Goal: Check status: Check status

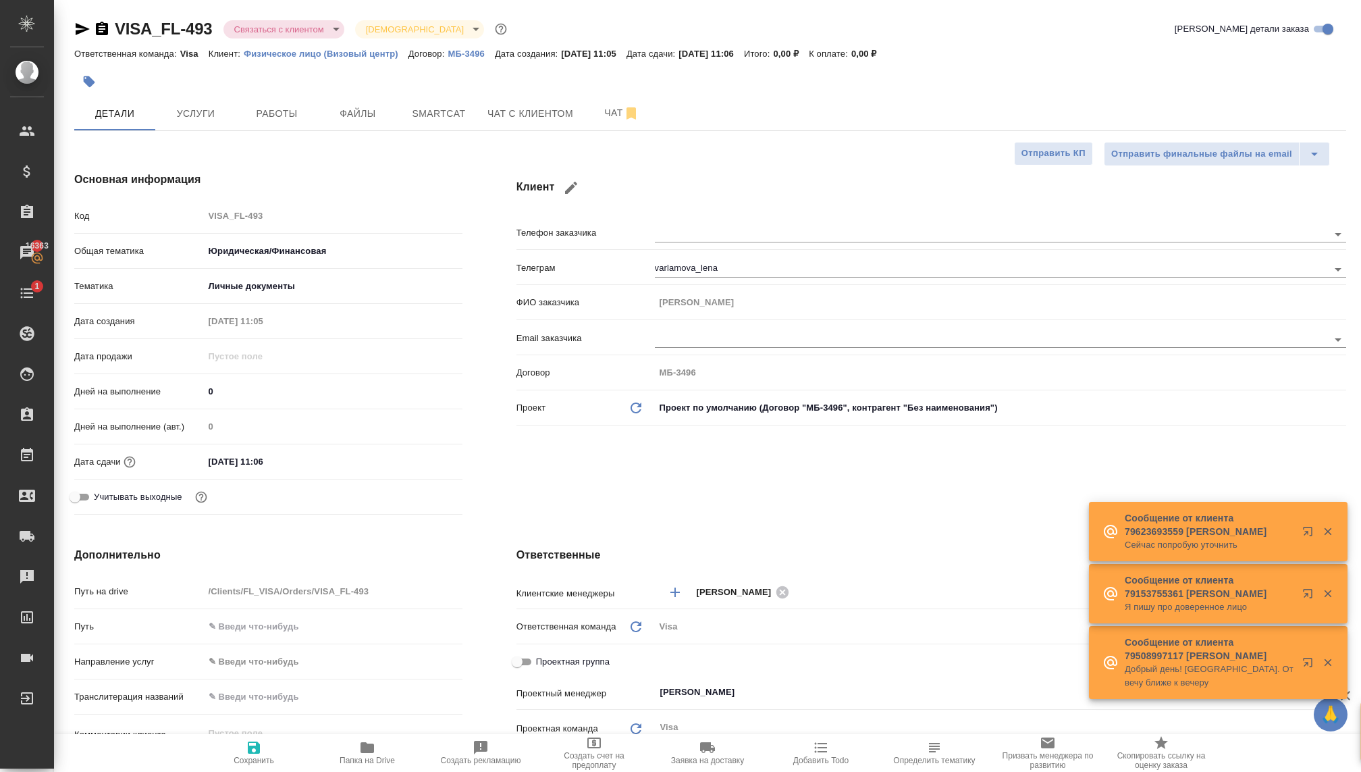
select select "RU"
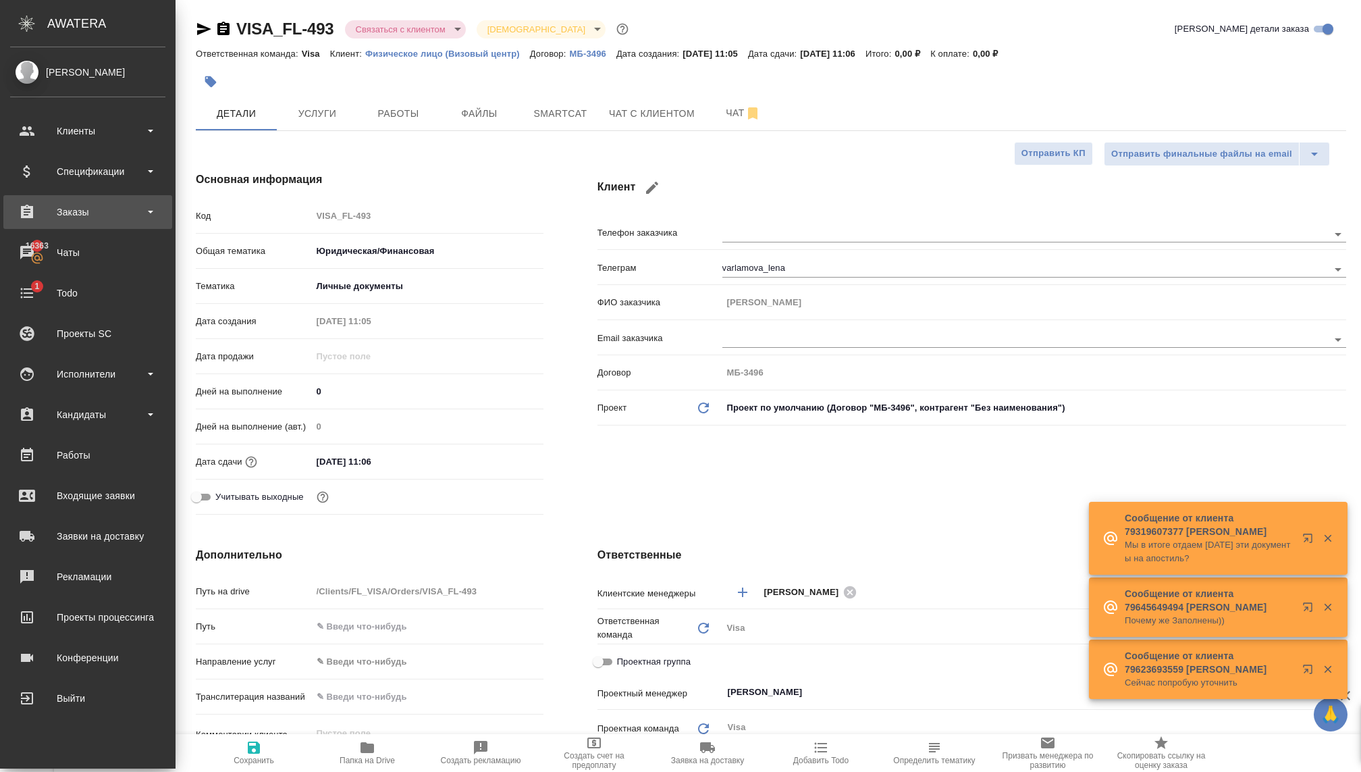
click at [65, 212] on div "Заказы" at bounding box center [87, 212] width 155 height 20
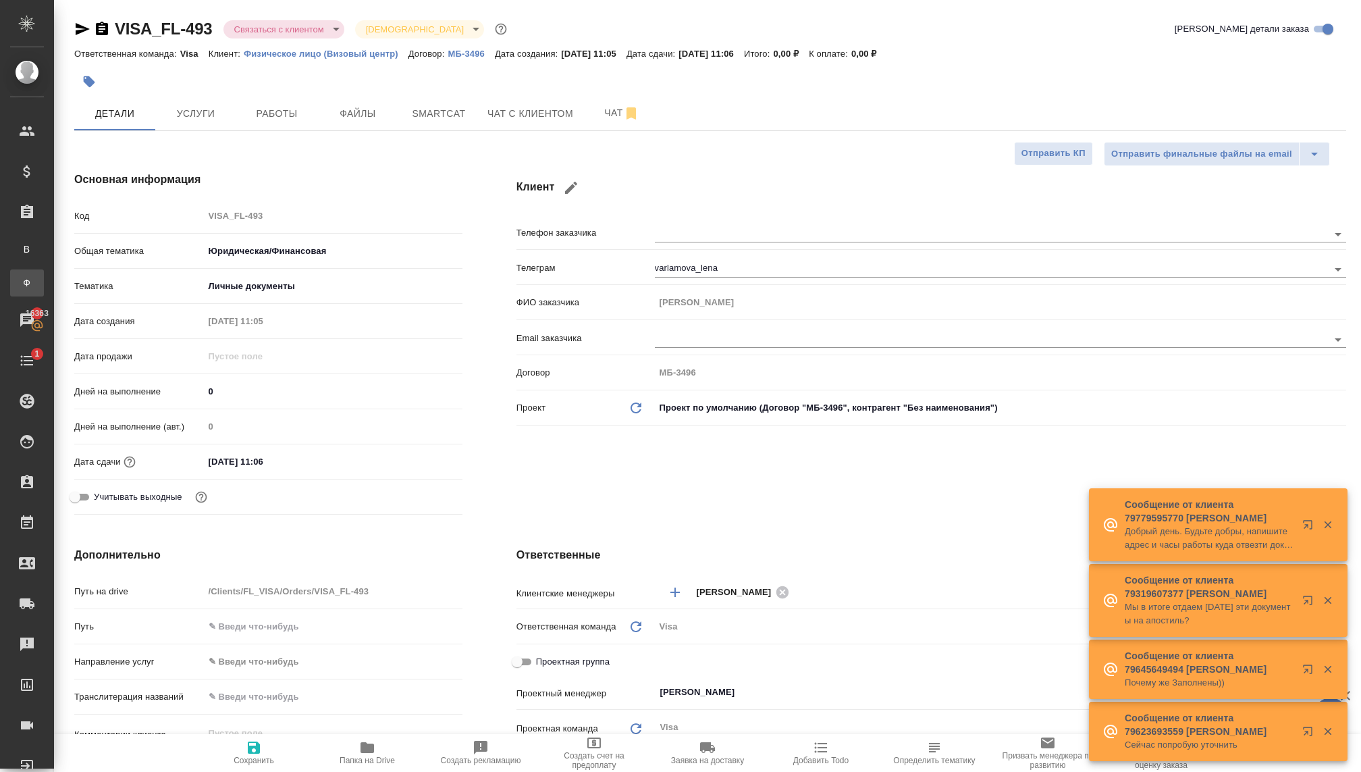
click at [20, 281] on div "Заказы физ. лиц" at bounding box center [10, 283] width 20 height 14
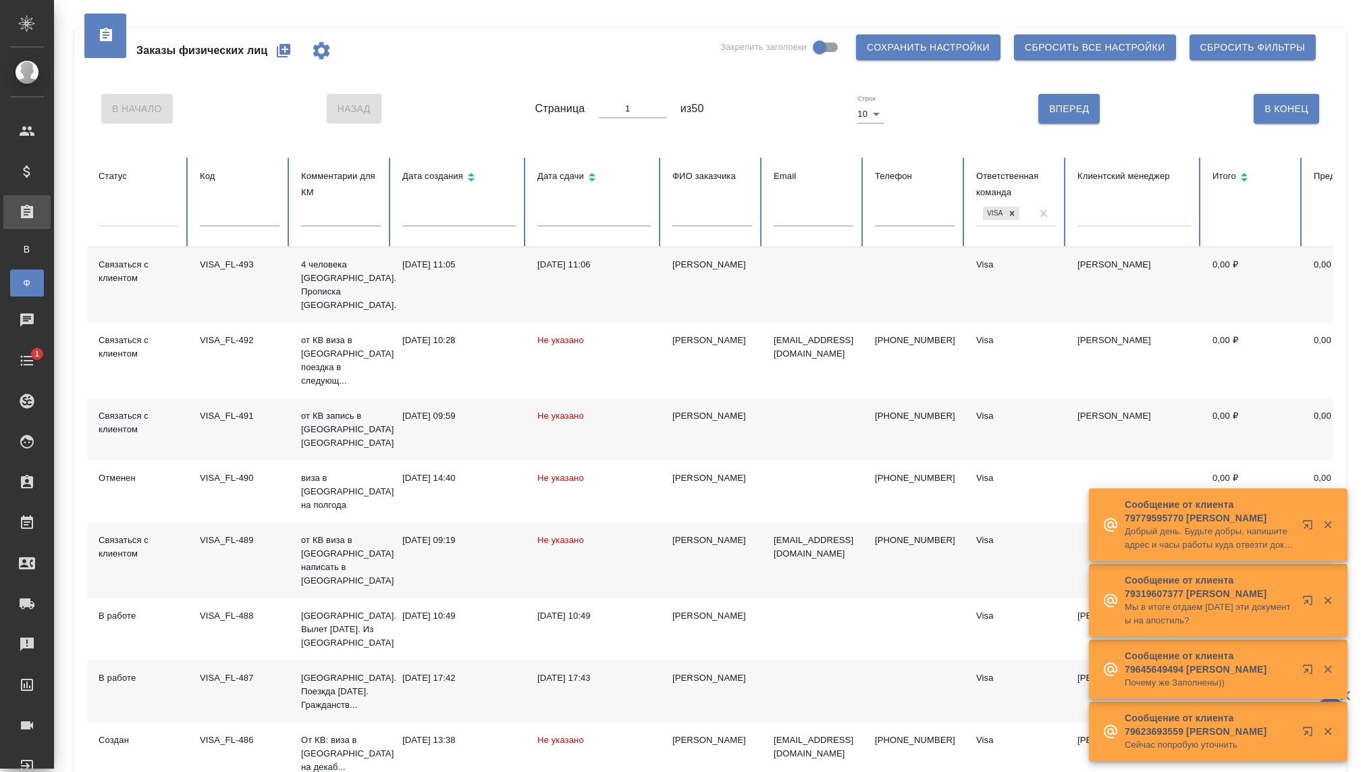
click at [340, 221] on input "text" at bounding box center [341, 216] width 80 height 19
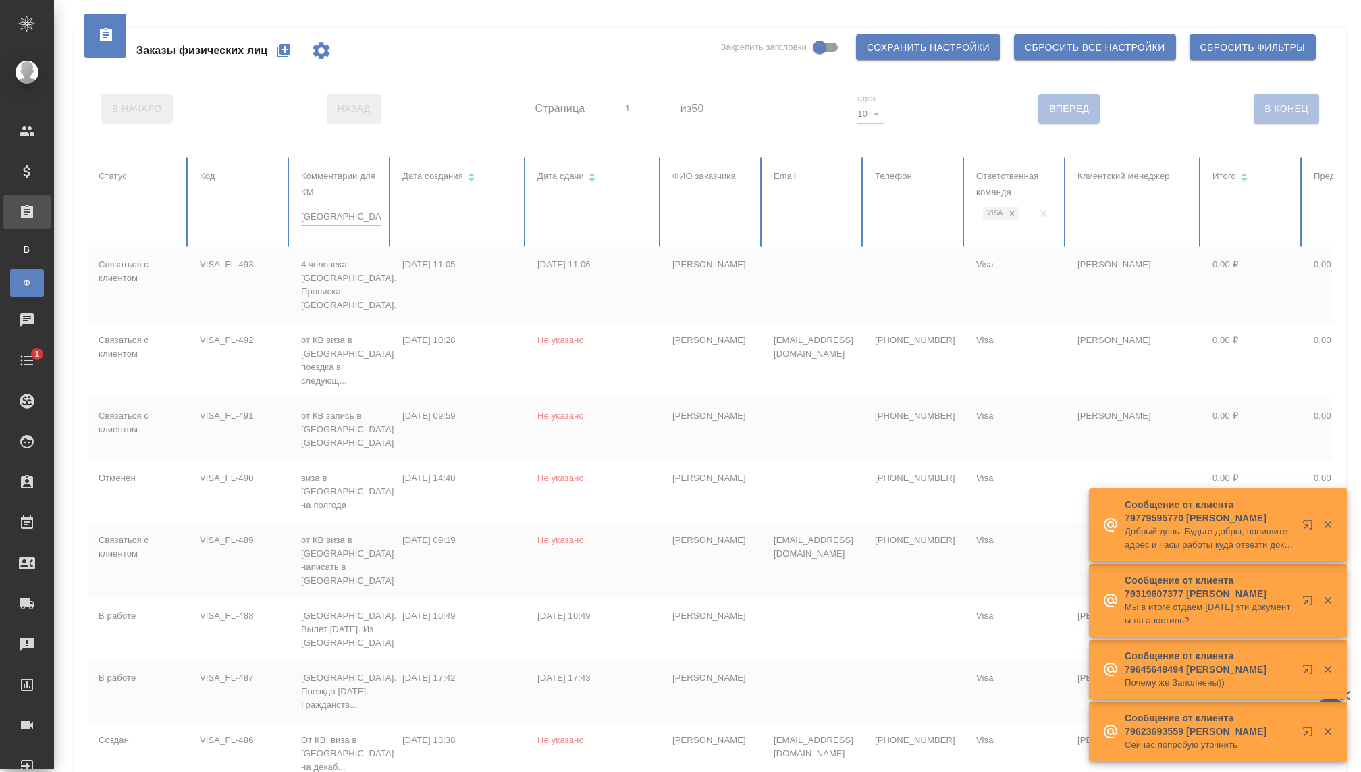
type input "[GEOGRAPHIC_DATA]"
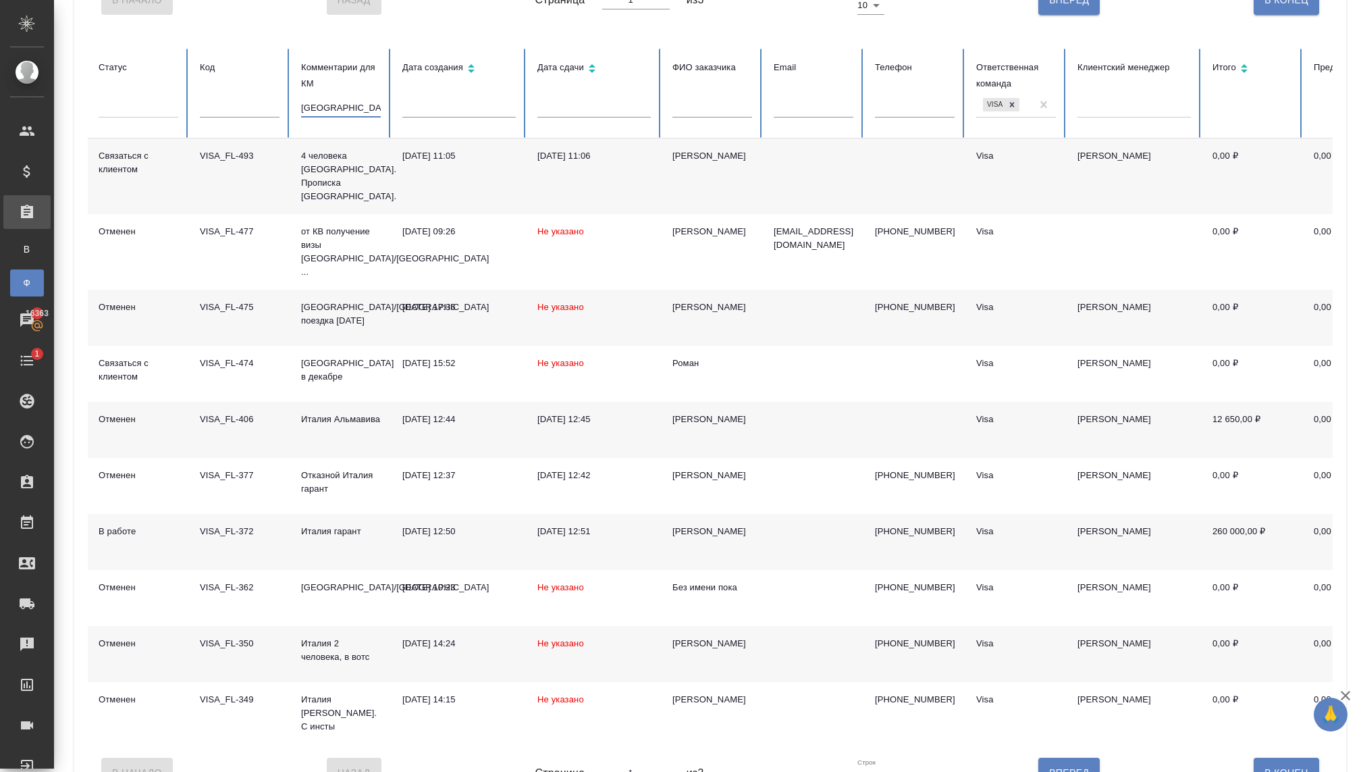
scroll to position [119, 0]
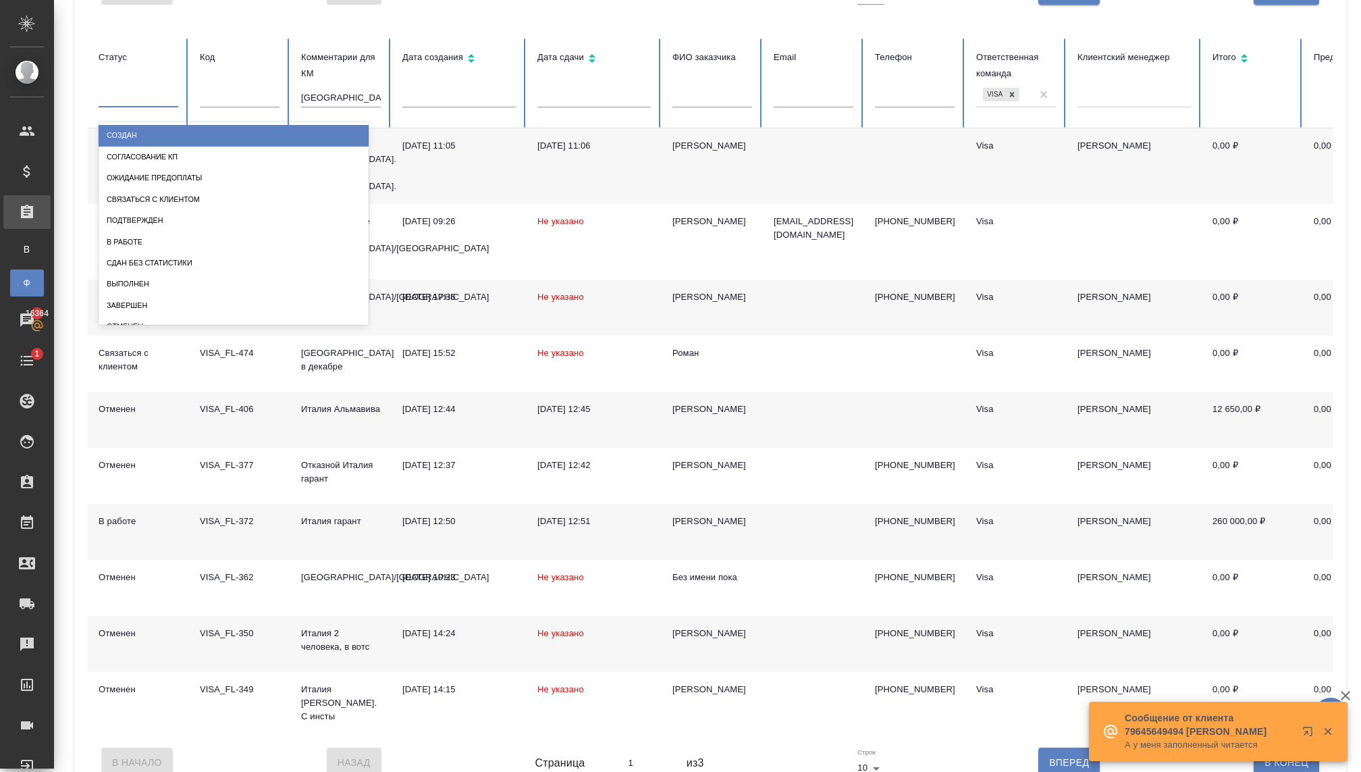
click at [113, 95] on div at bounding box center [139, 94] width 80 height 20
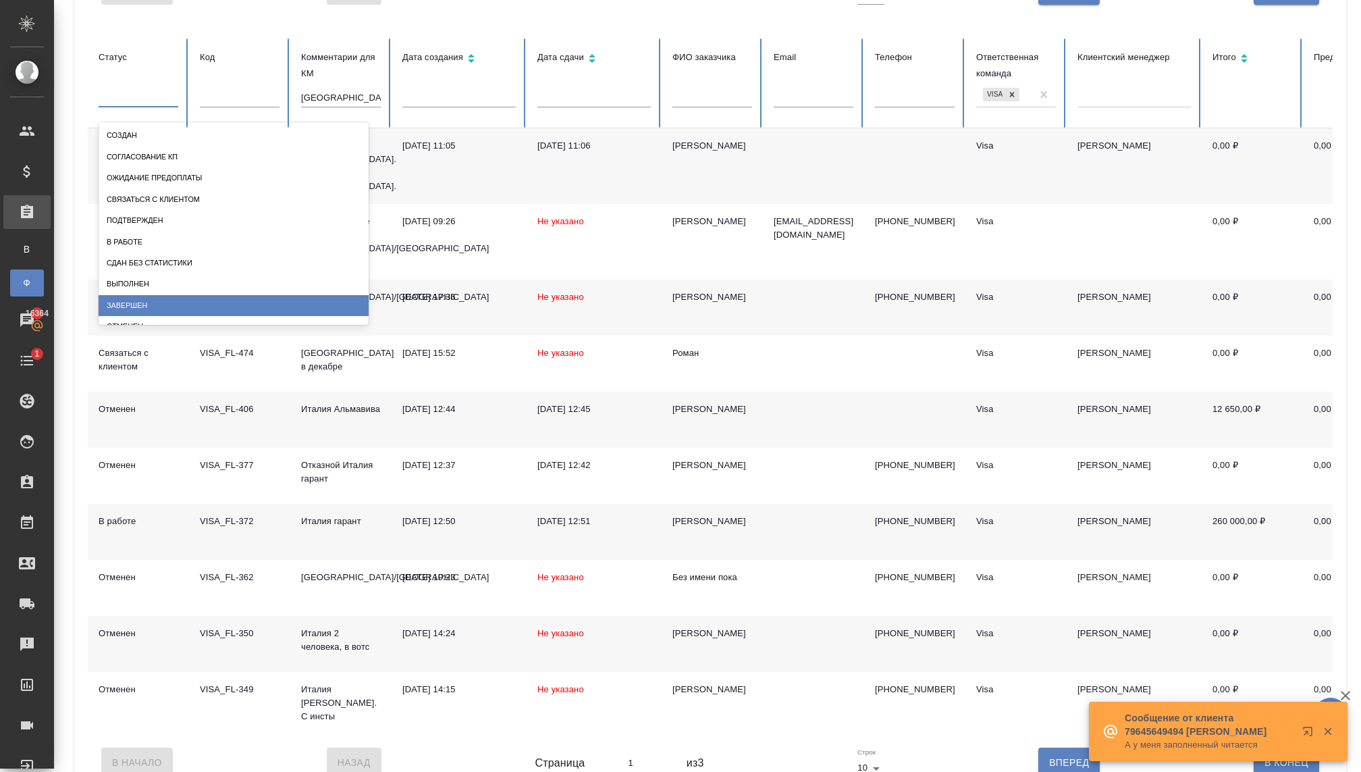
click at [135, 296] on div "Завершен" at bounding box center [234, 305] width 270 height 21
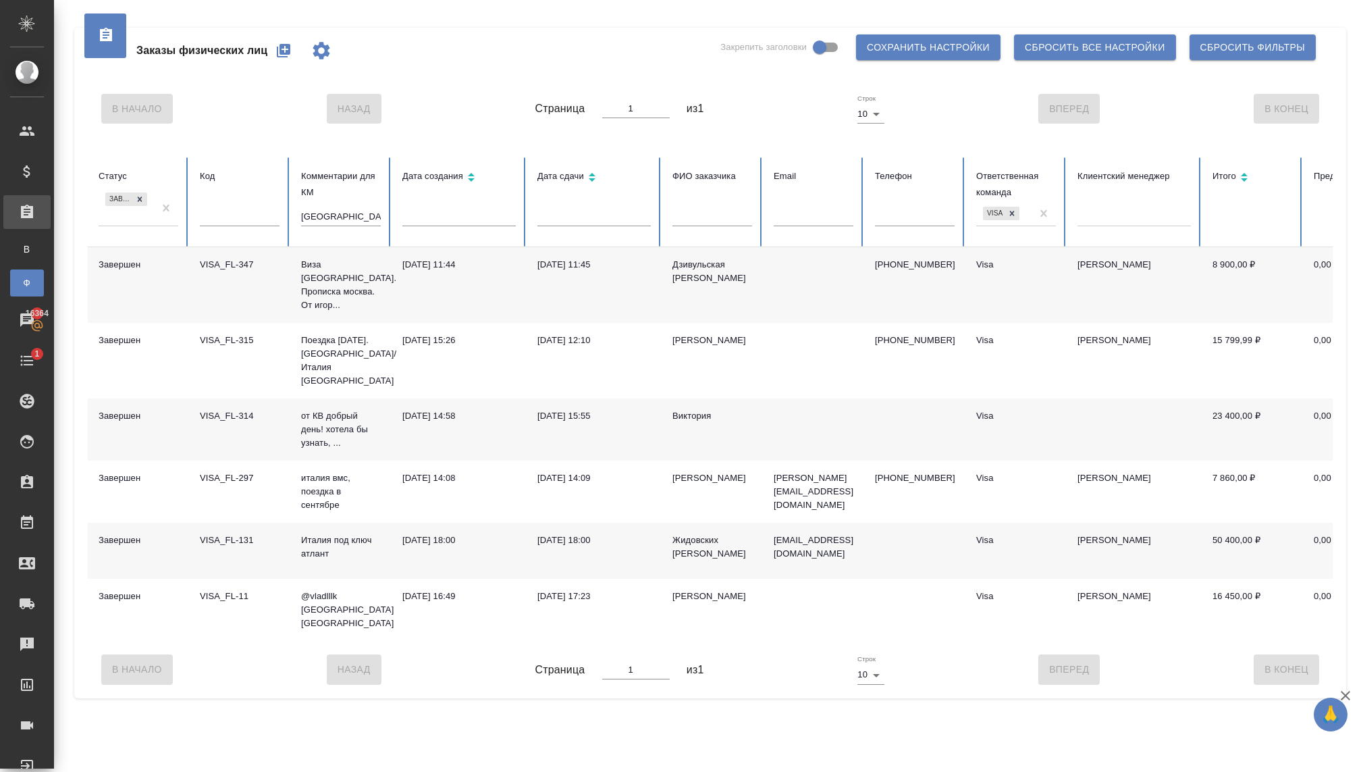
scroll to position [0, 0]
click at [316, 282] on p "Виза [GEOGRAPHIC_DATA]. Прописка москва. От игор..." at bounding box center [341, 285] width 80 height 54
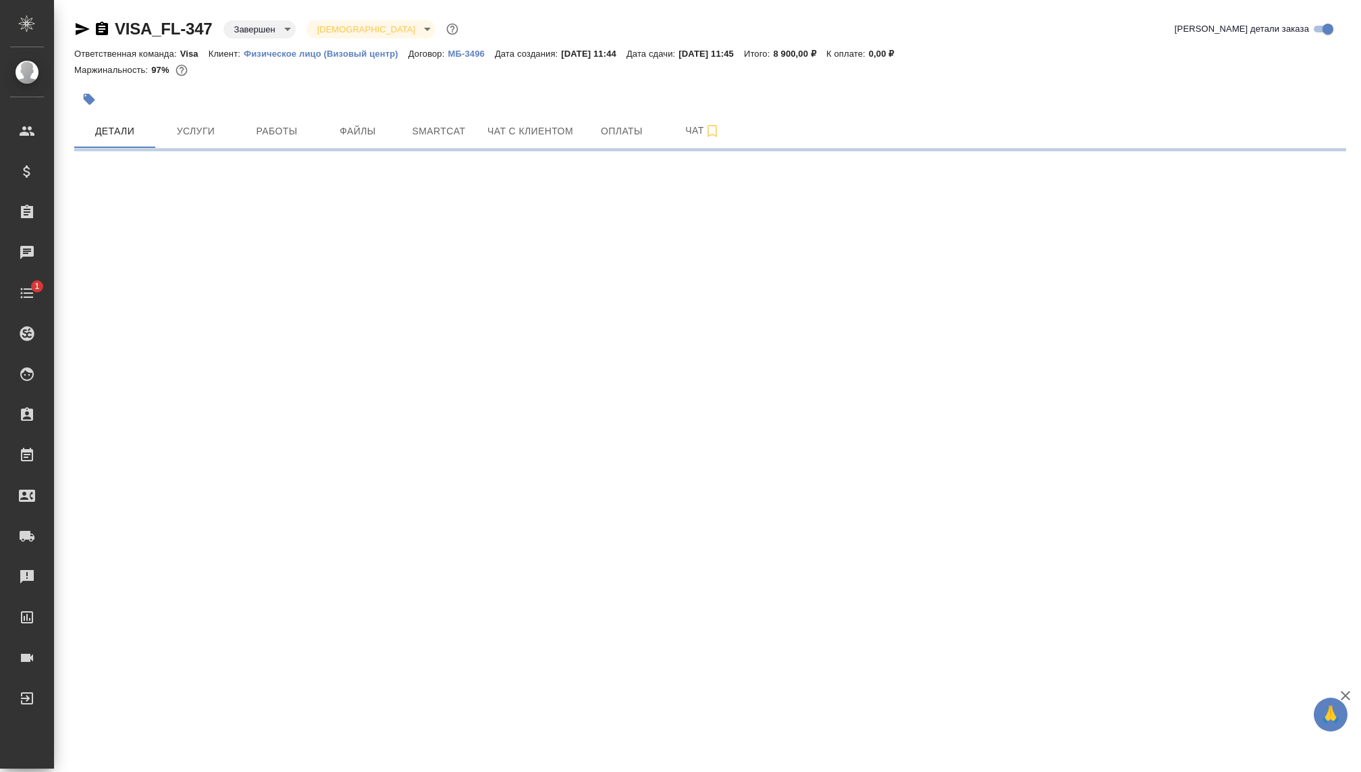
select select "RU"
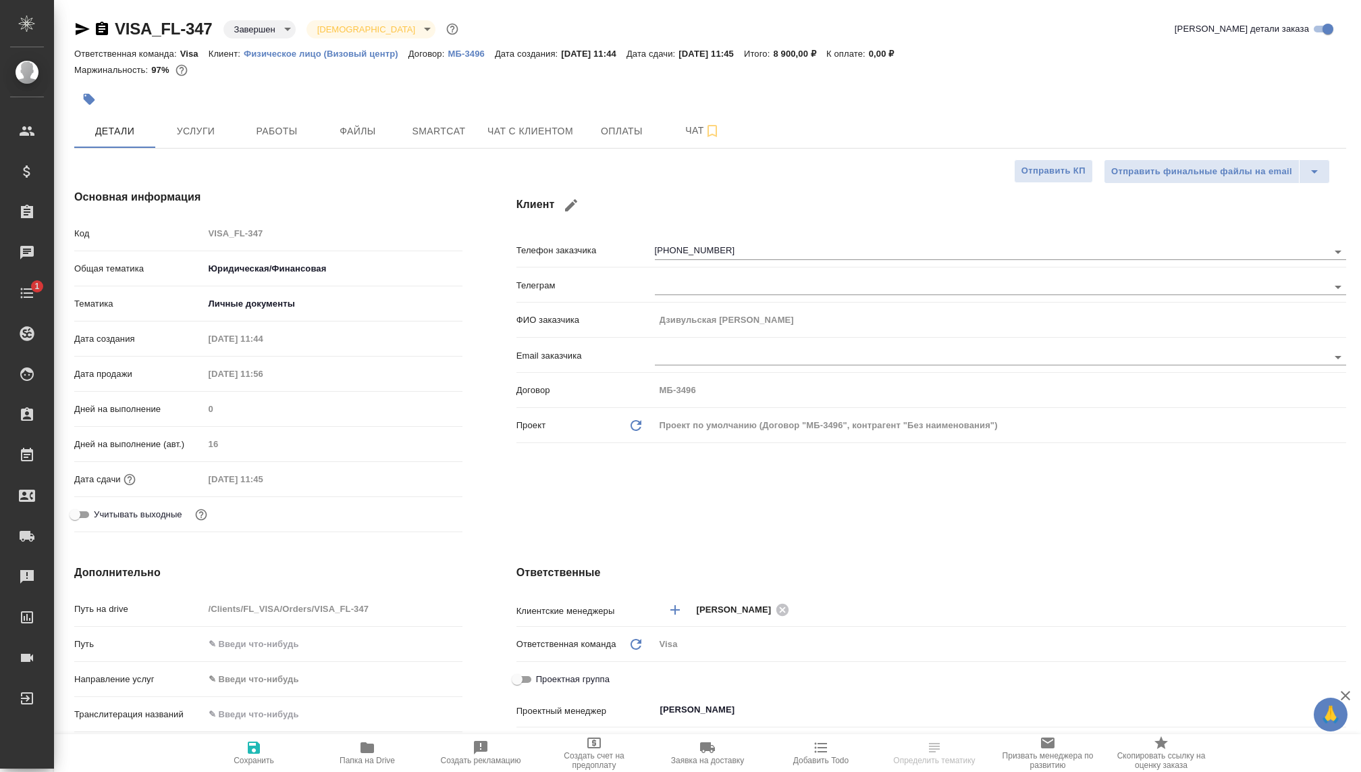
type textarea "x"
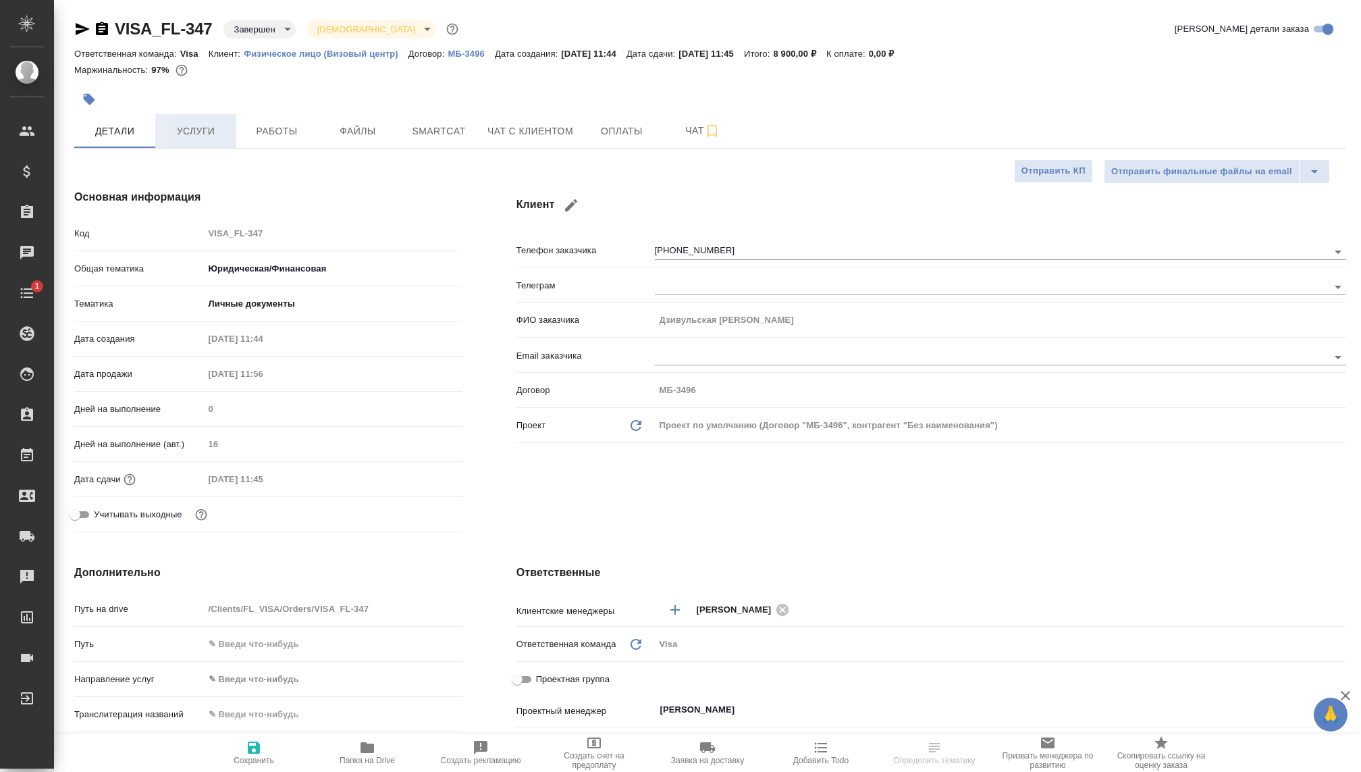
type textarea "x"
click at [170, 136] on span "Услуги" at bounding box center [195, 131] width 65 height 17
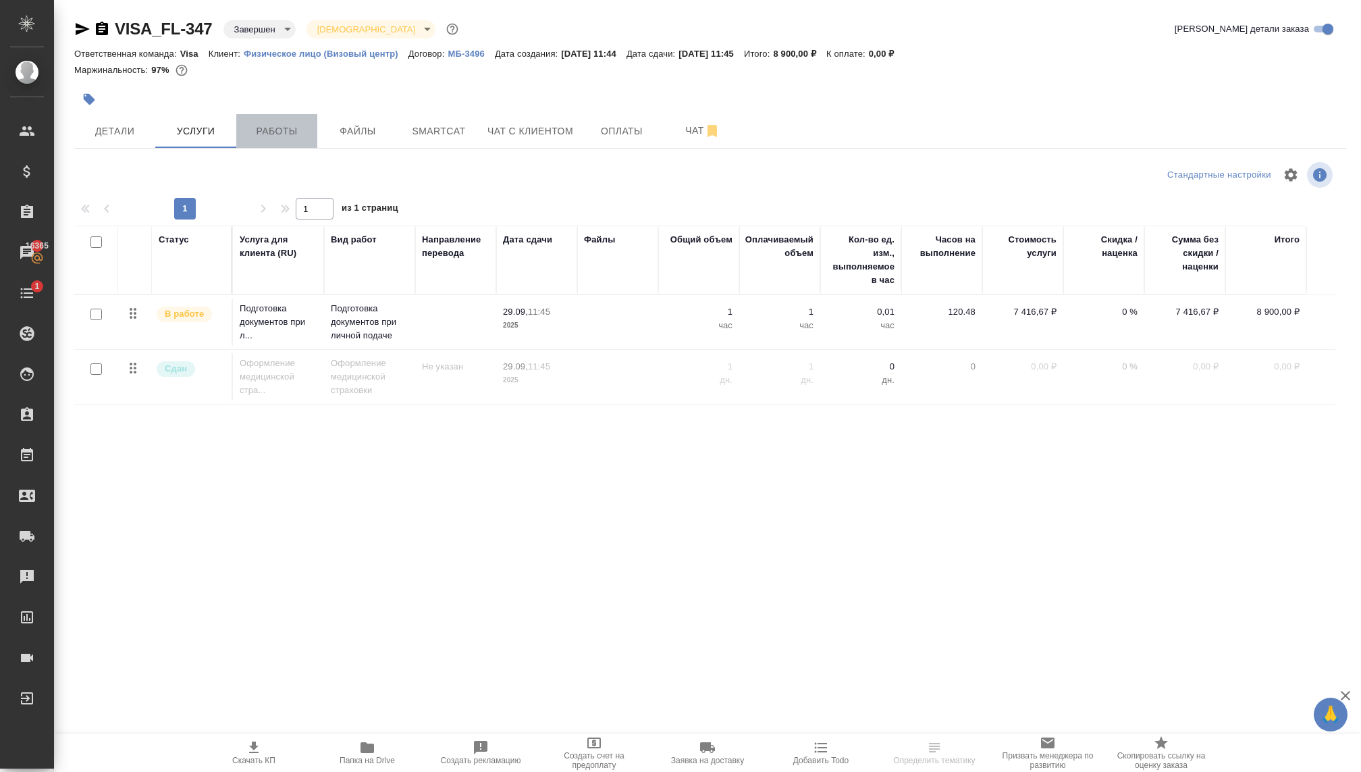
click at [267, 130] on span "Работы" at bounding box center [276, 131] width 65 height 17
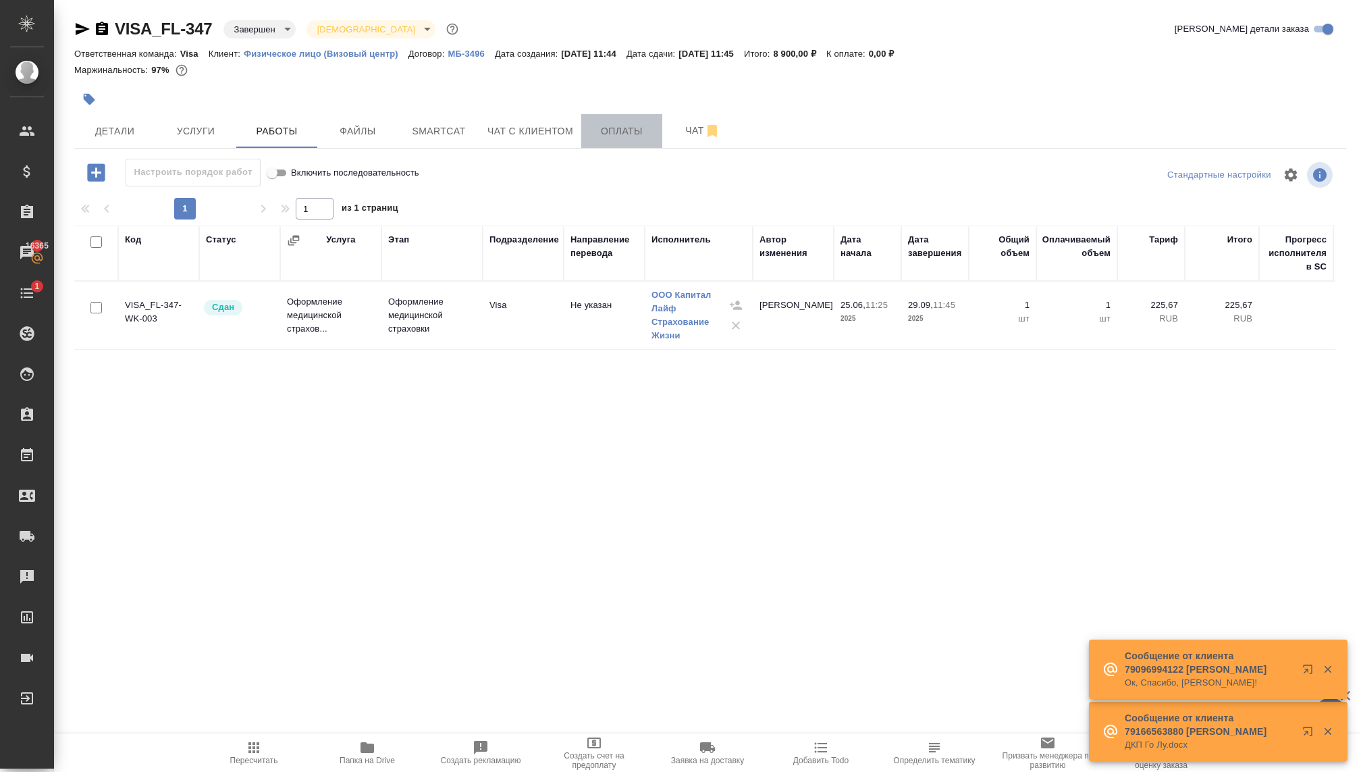
click at [631, 130] on span "Оплаты" at bounding box center [621, 131] width 65 height 17
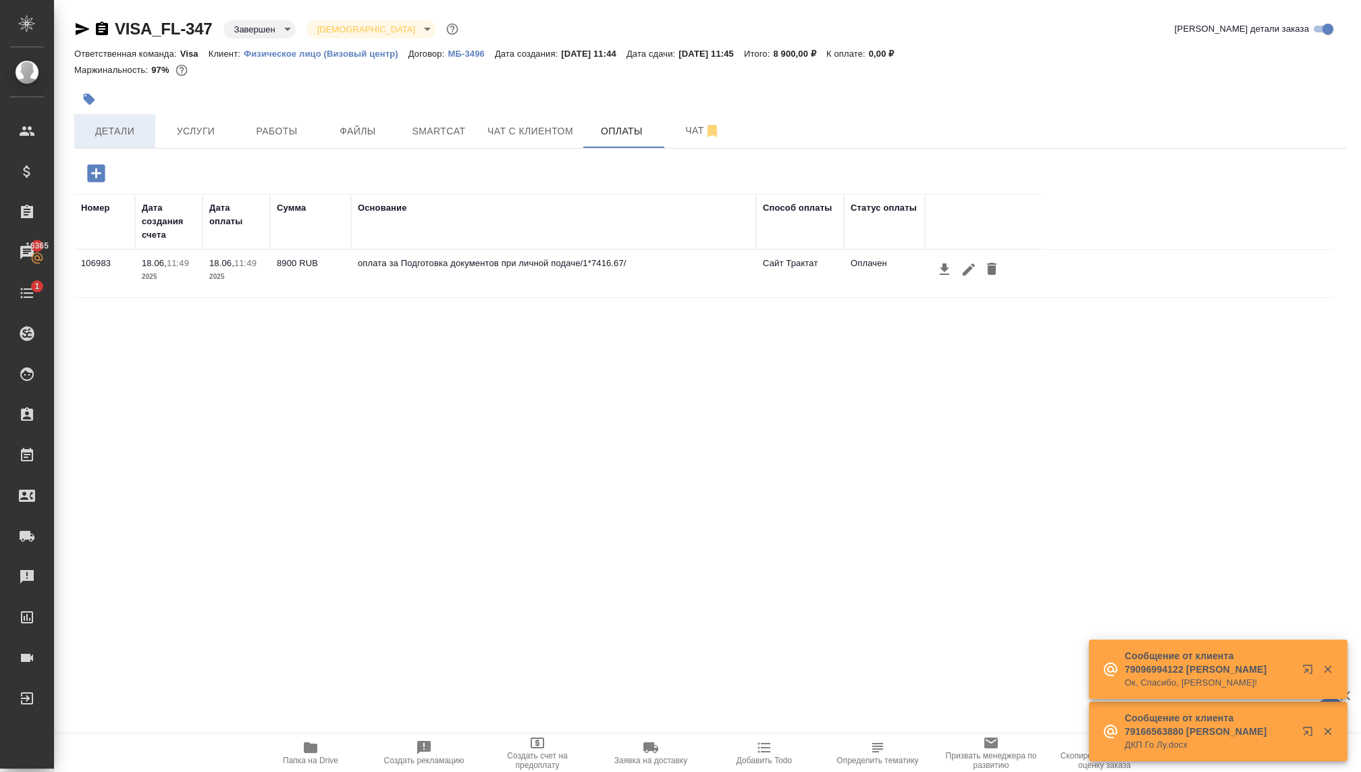
click at [113, 134] on span "Детали" at bounding box center [114, 131] width 65 height 17
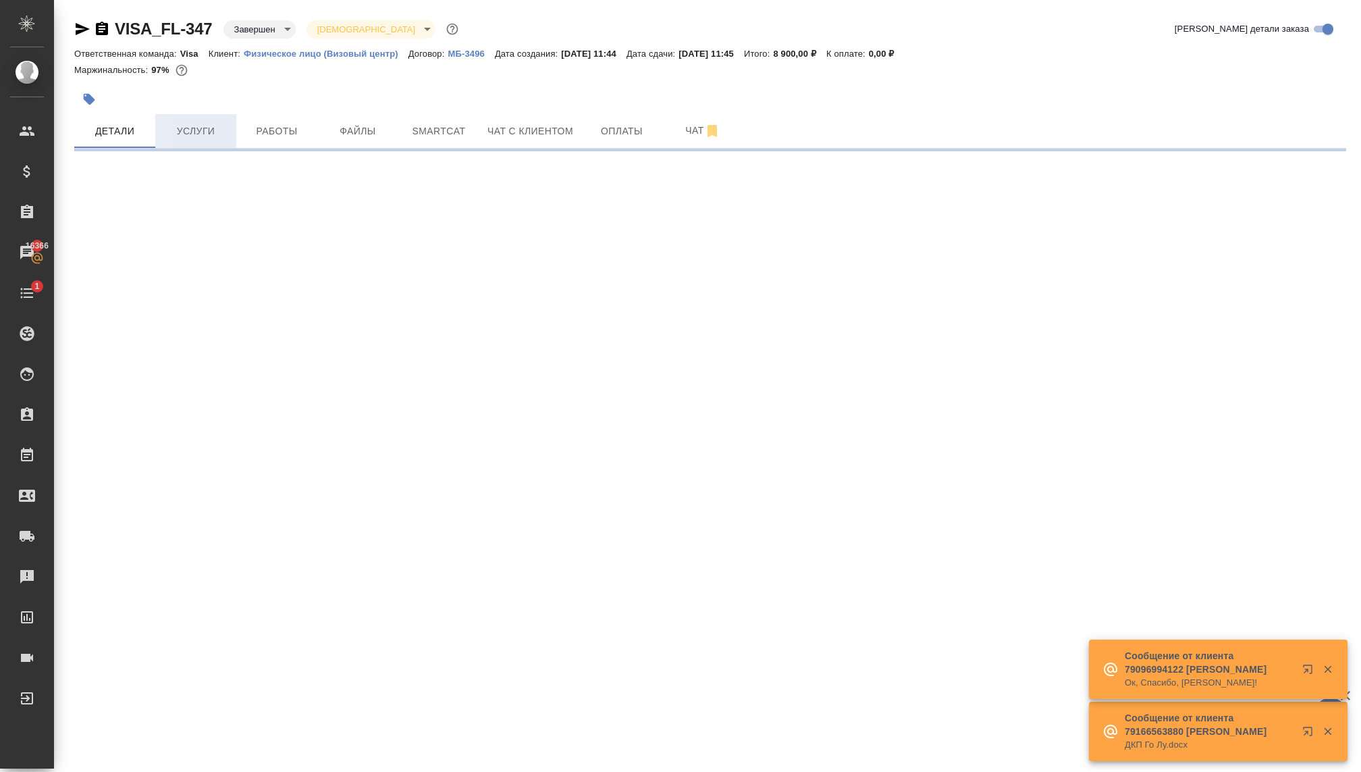
click at [196, 131] on span "Услуги" at bounding box center [195, 131] width 65 height 17
select select "RU"
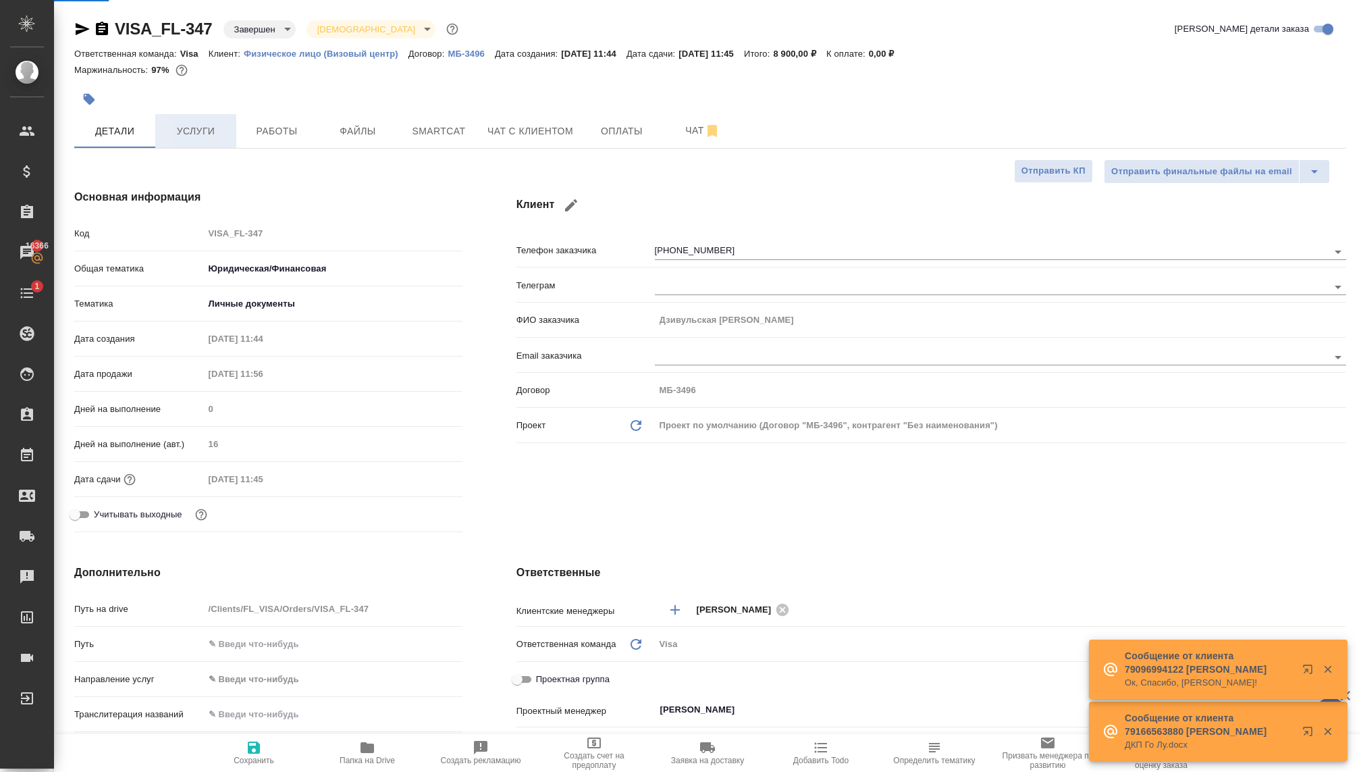
type textarea "x"
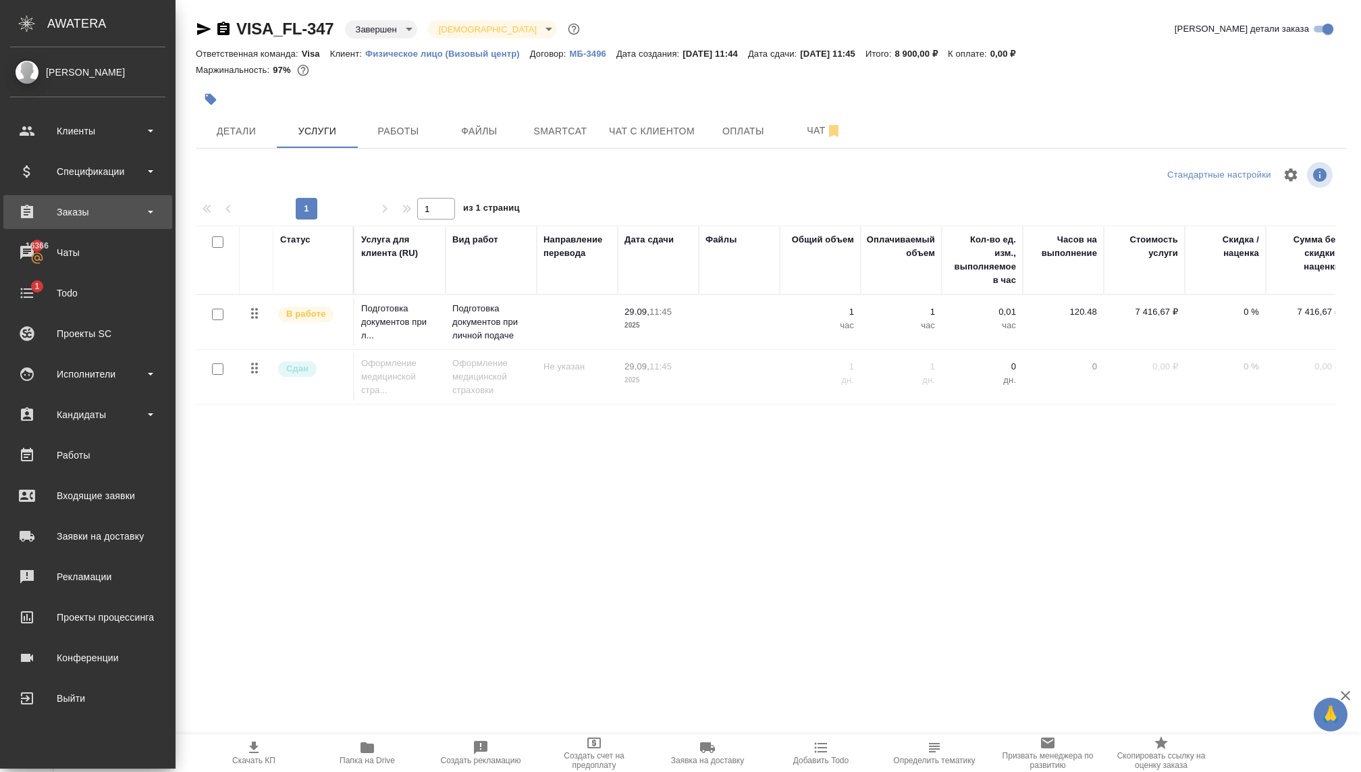
click at [95, 211] on div "Заказы" at bounding box center [87, 212] width 155 height 20
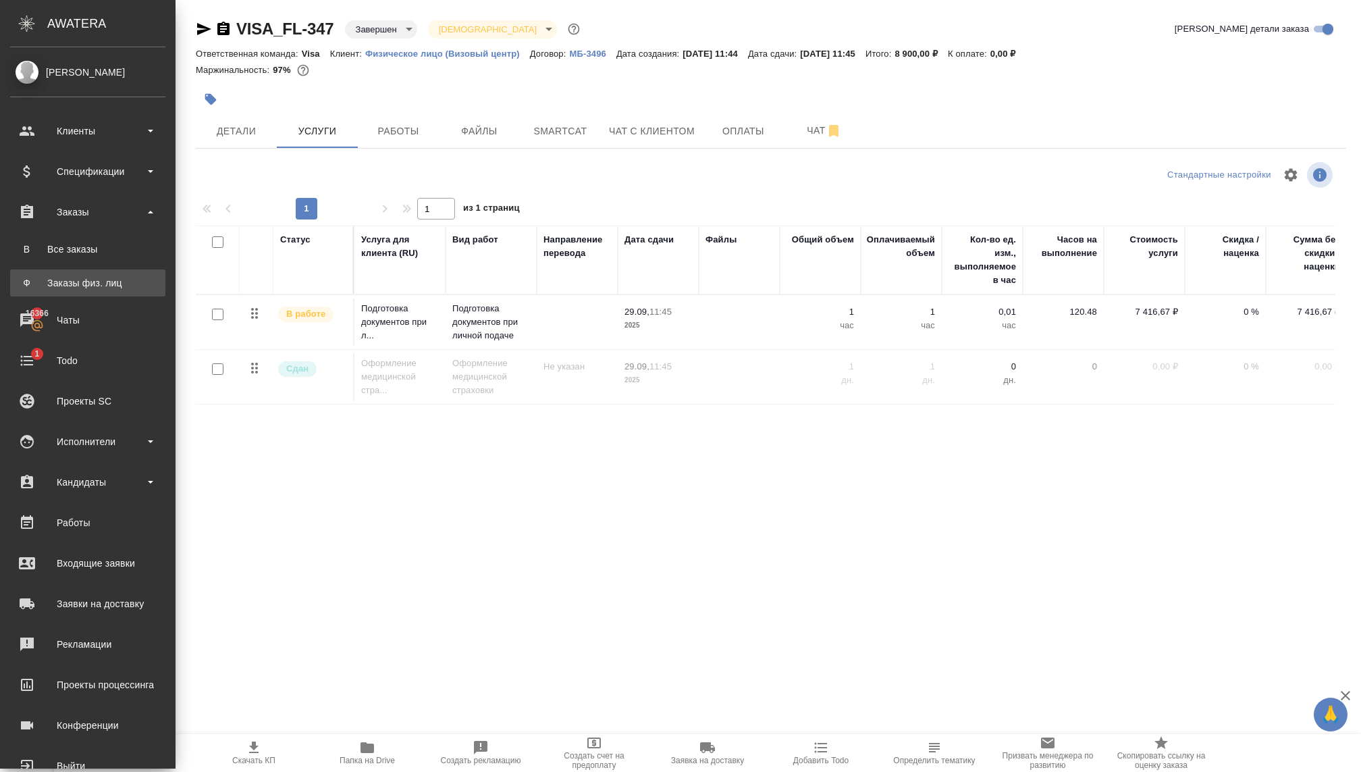
click at [86, 280] on div "Заказы физ. лиц" at bounding box center [88, 283] width 142 height 14
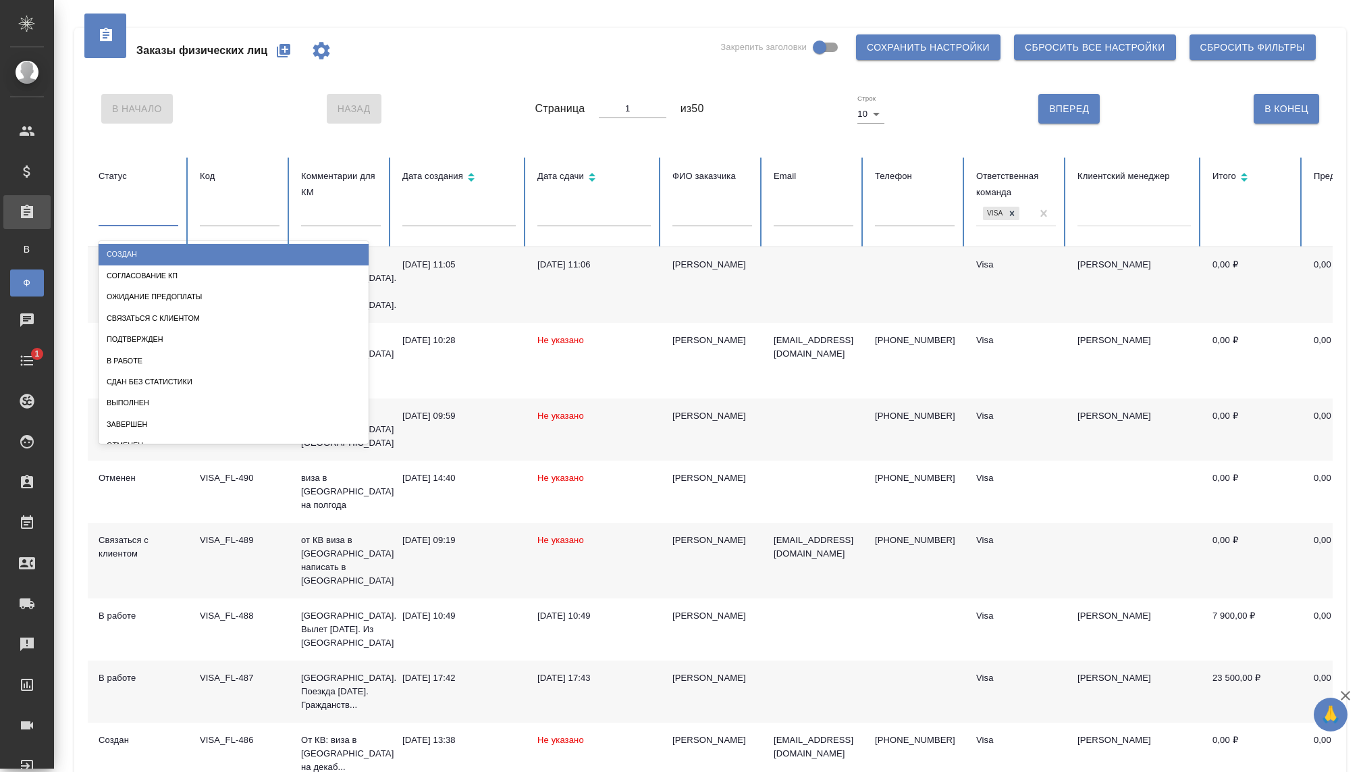
click at [124, 217] on div at bounding box center [139, 213] width 80 height 20
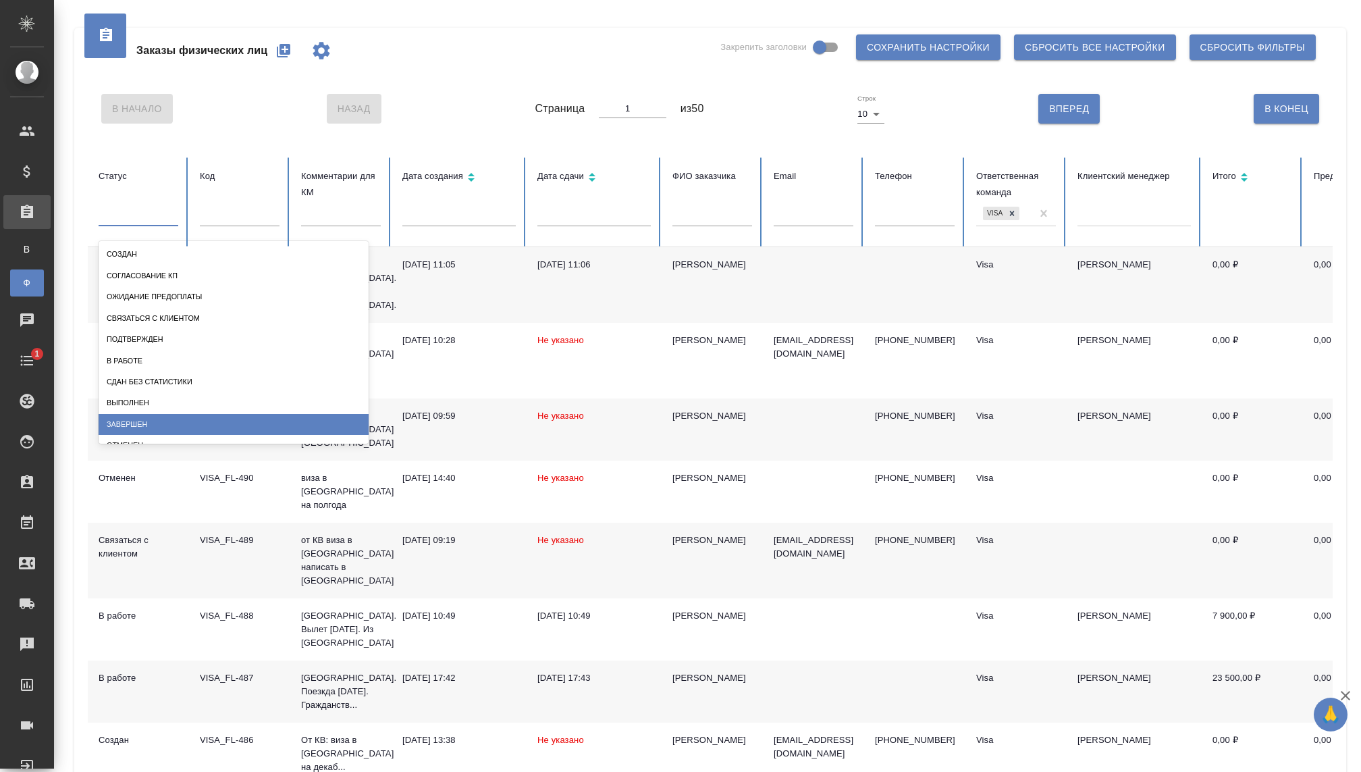
click at [124, 419] on div "Завершен" at bounding box center [234, 424] width 270 height 21
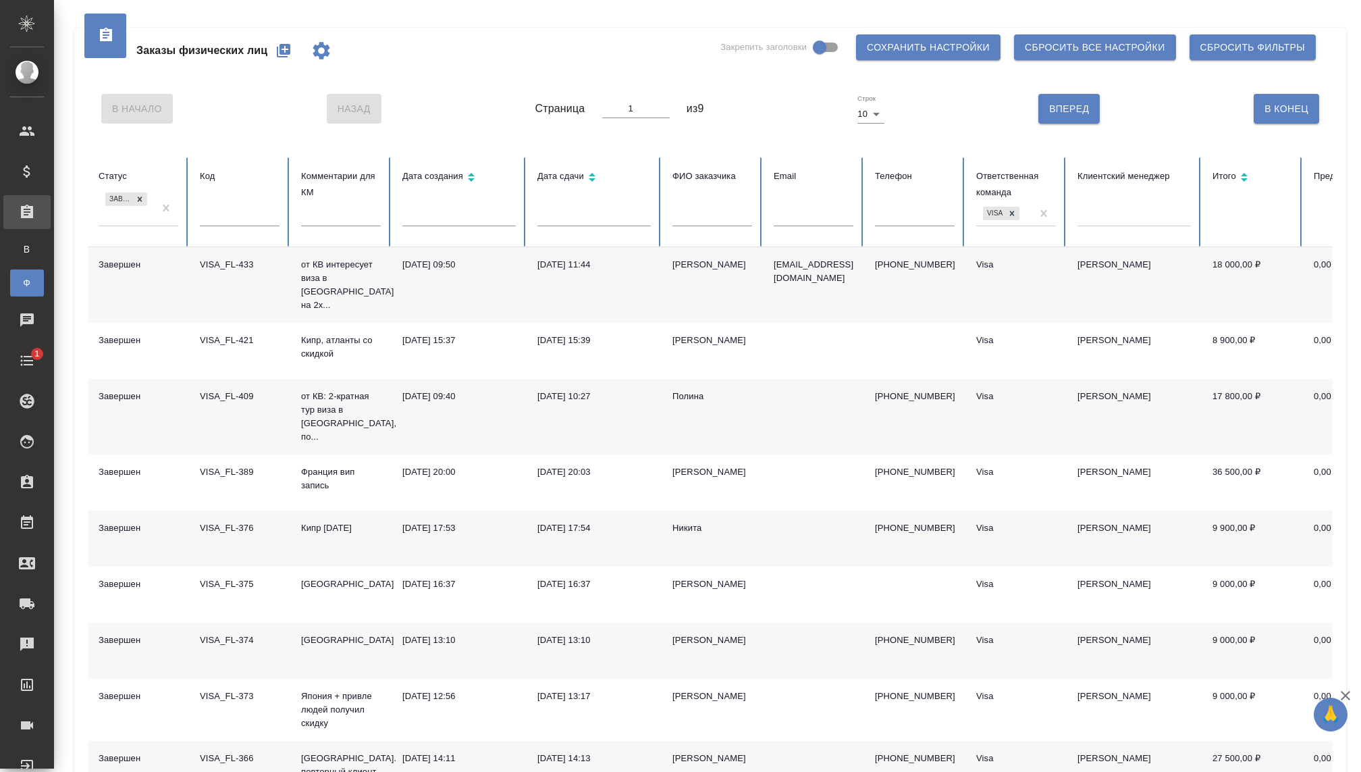
click at [330, 223] on input "text" at bounding box center [341, 216] width 80 height 19
type input "иатлия"
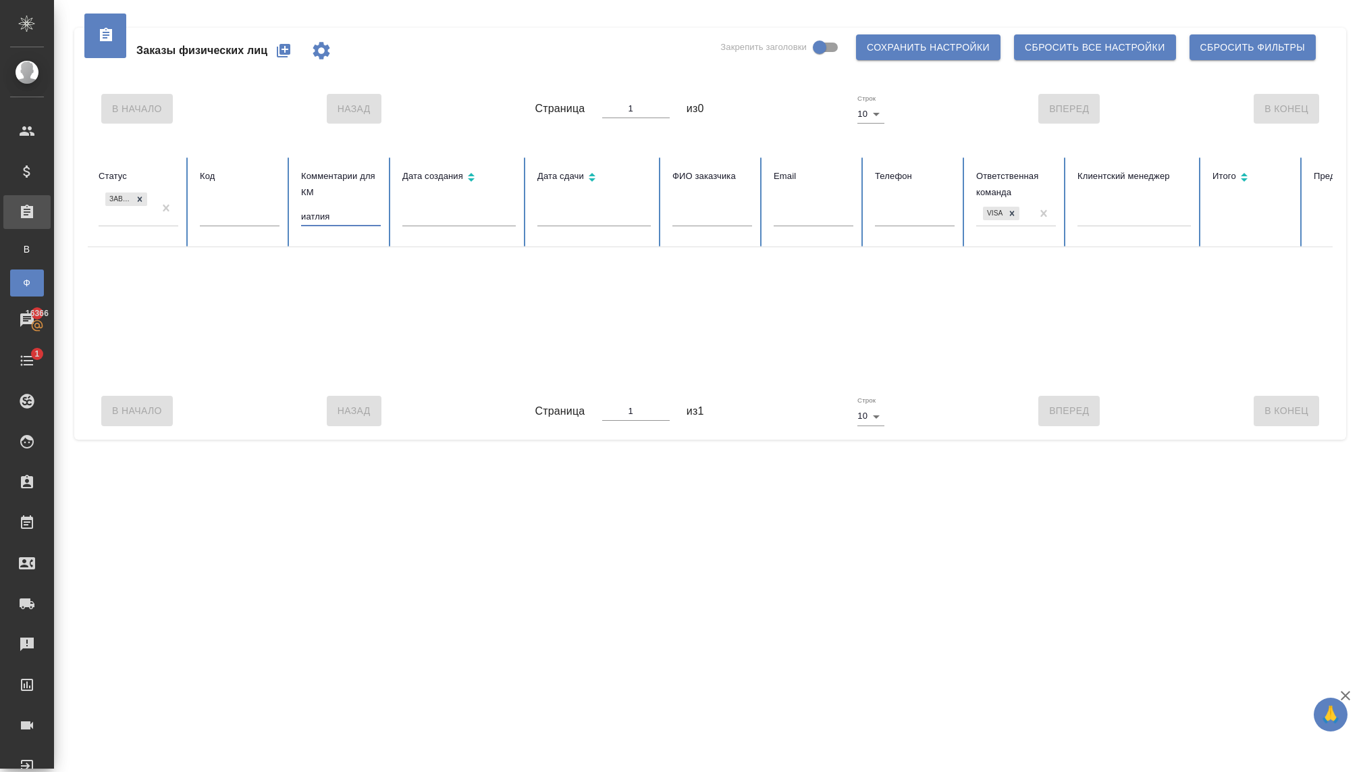
click at [329, 207] on input "иатлия" at bounding box center [341, 216] width 80 height 19
drag, startPoint x: 336, startPoint y: 215, endPoint x: 275, endPoint y: 213, distance: 60.8
click at [275, 215] on tr "Статус Завершен Код Комментарии для КМ иатлия Дата создания Дата сдачи ФИО зака…" at bounding box center [847, 202] width 1519 height 90
type input "[GEOGRAPHIC_DATA]"
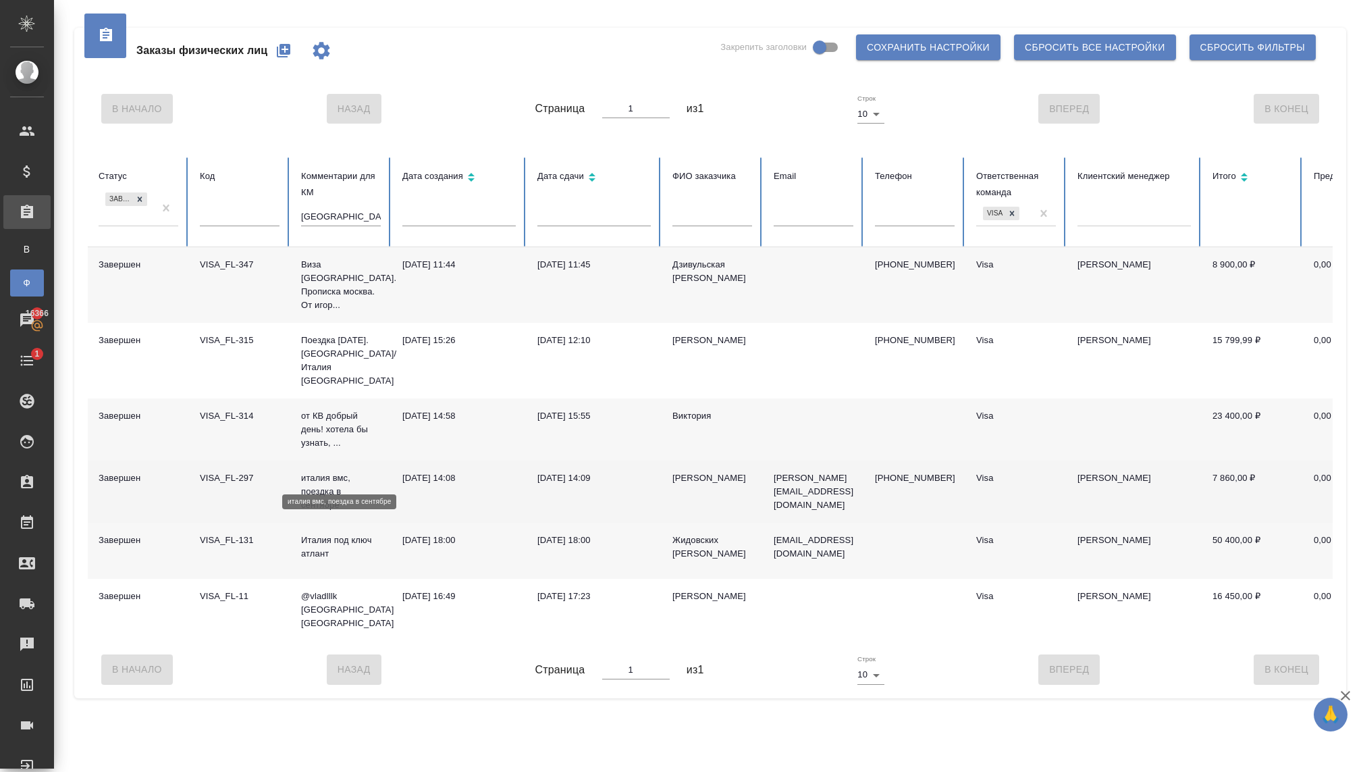
click at [321, 471] on p "италия вмс, поездка в сентябре" at bounding box center [341, 491] width 80 height 41
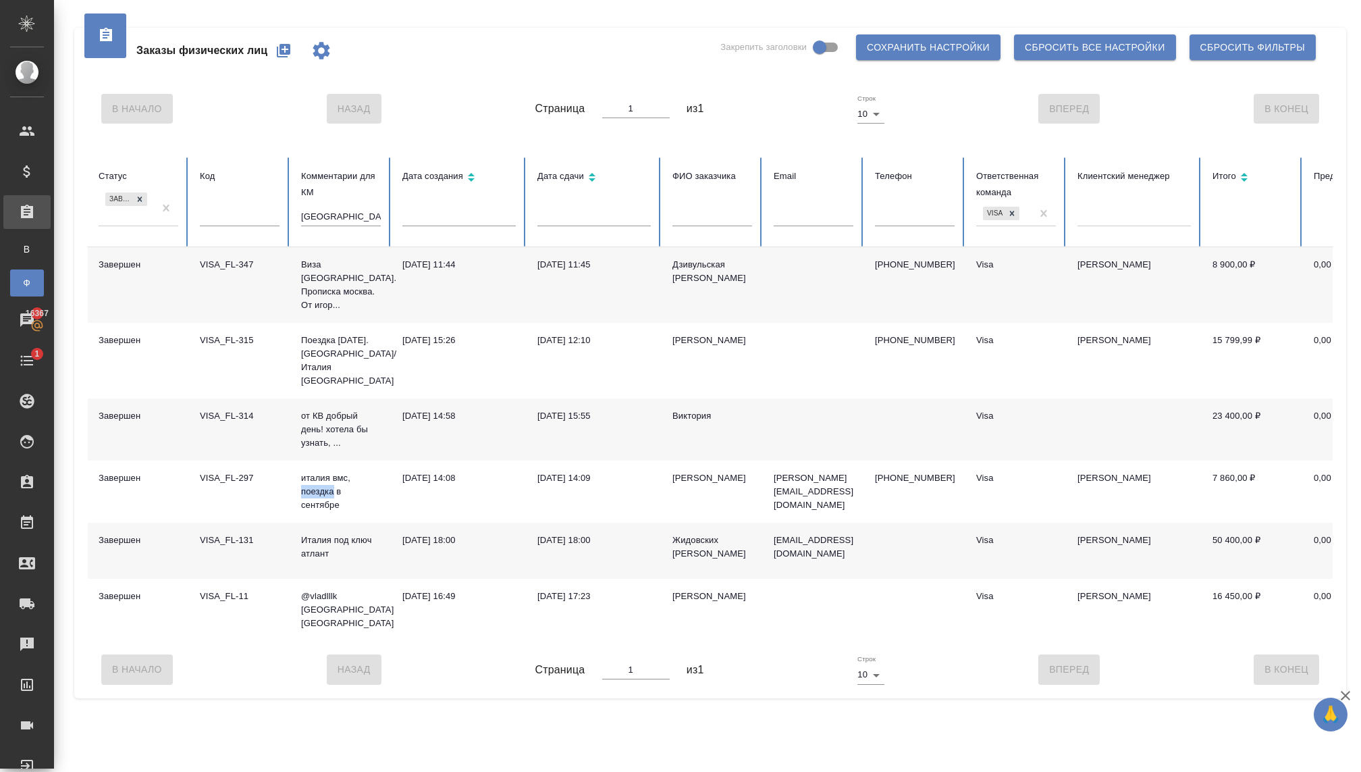
click at [20, 286] on div "Заказы физ. лиц" at bounding box center [10, 283] width 20 height 14
click at [138, 201] on icon at bounding box center [139, 198] width 9 height 9
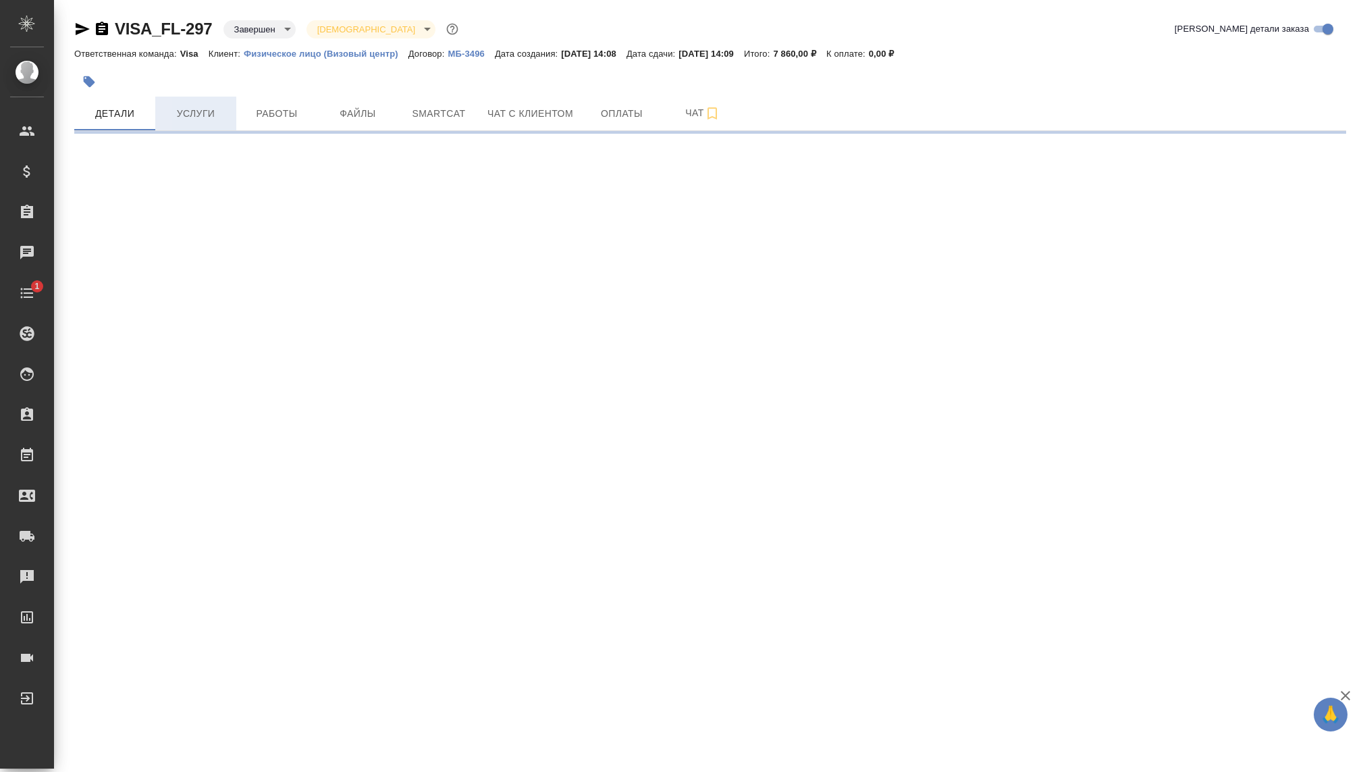
select select "RU"
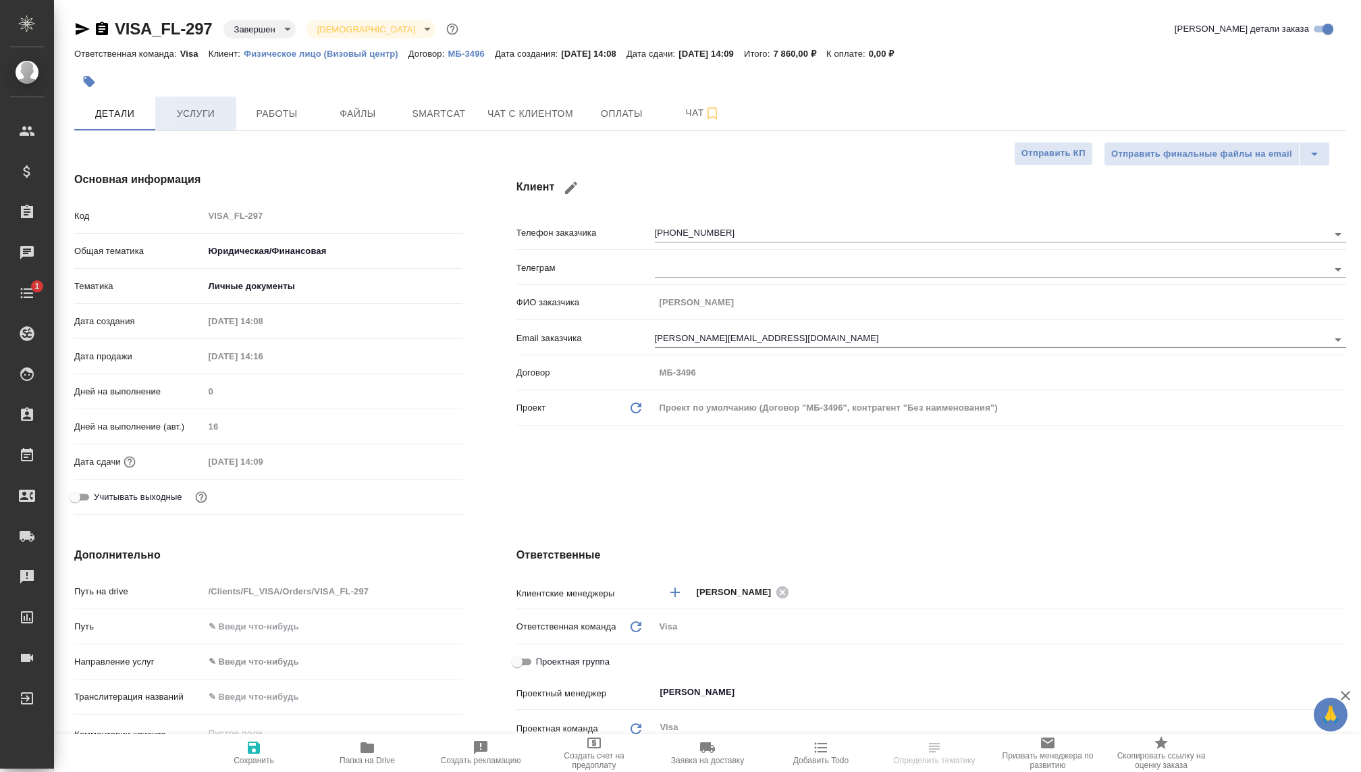
type textarea "x"
click at [205, 107] on span "Услуги" at bounding box center [195, 113] width 65 height 17
type textarea "x"
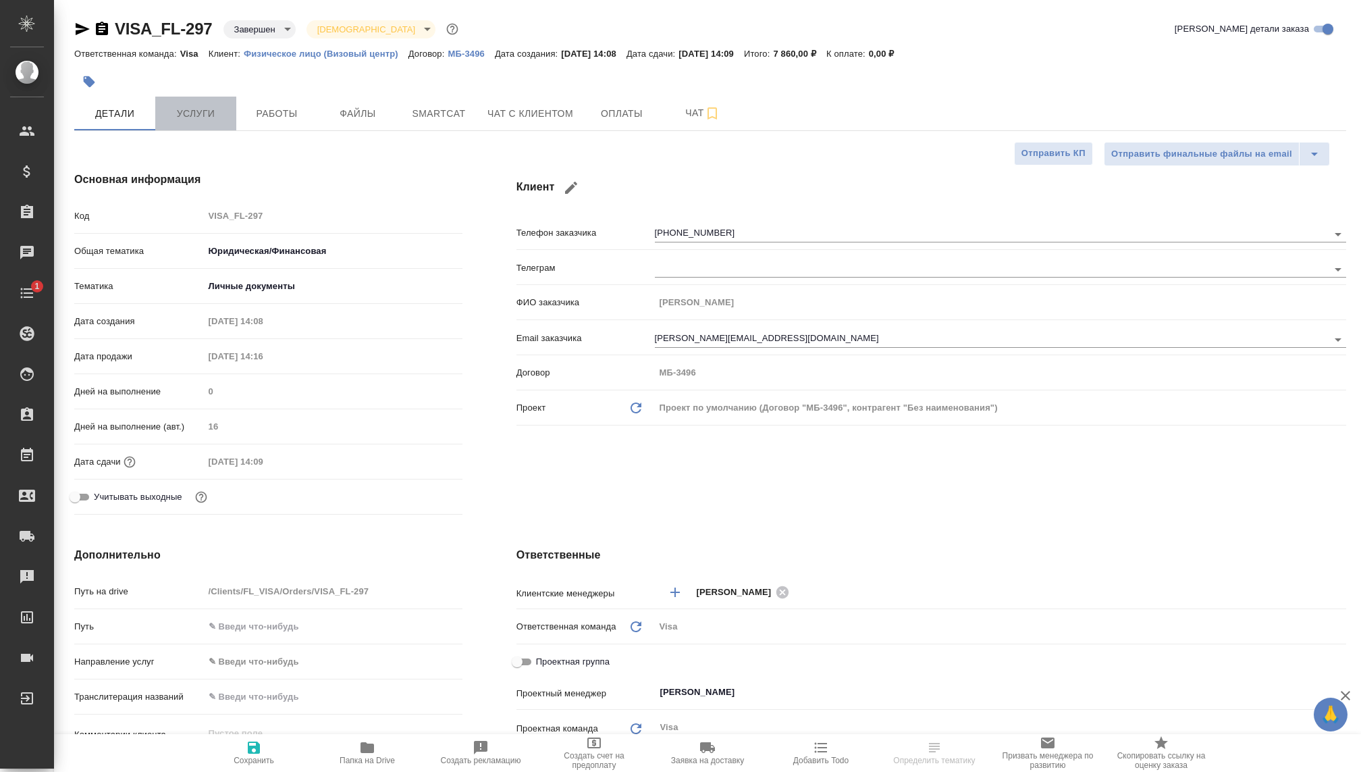
type textarea "x"
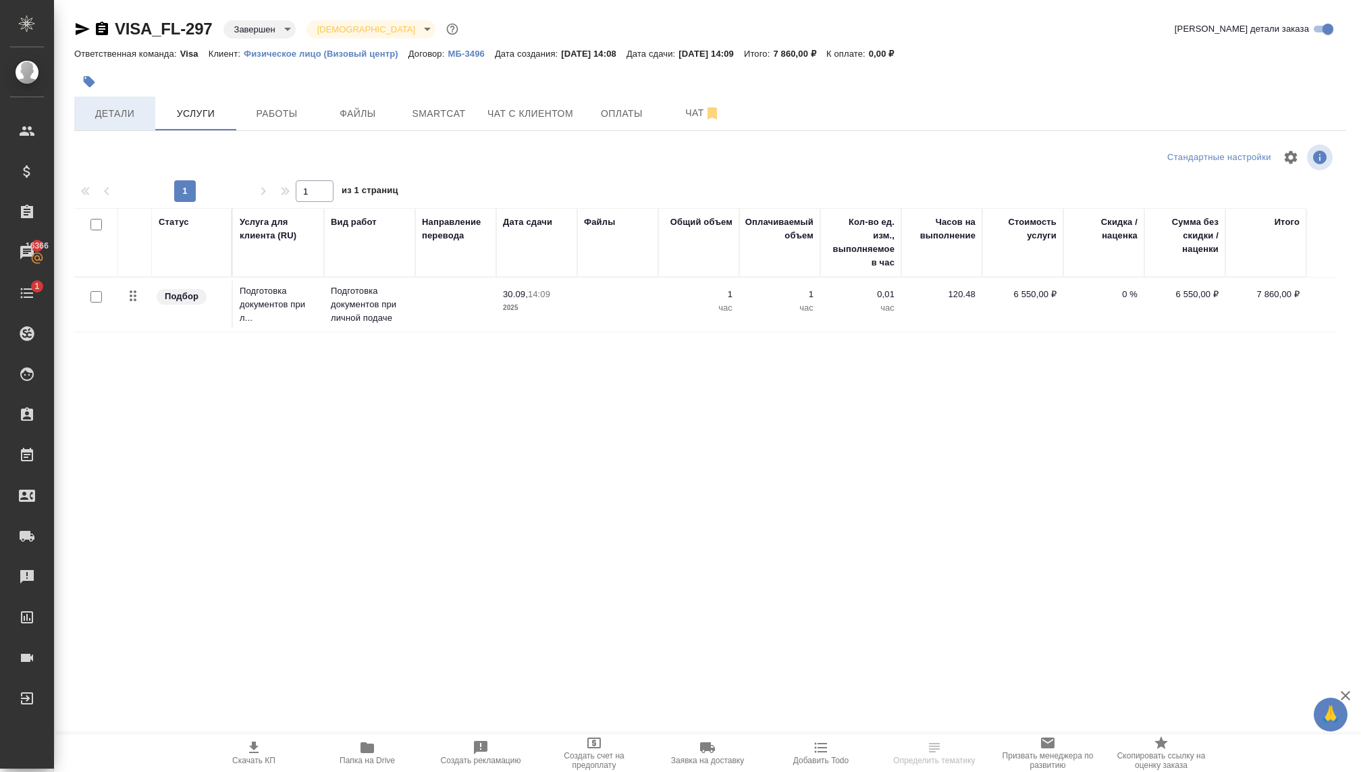
click at [142, 103] on button "Детали" at bounding box center [114, 114] width 81 height 34
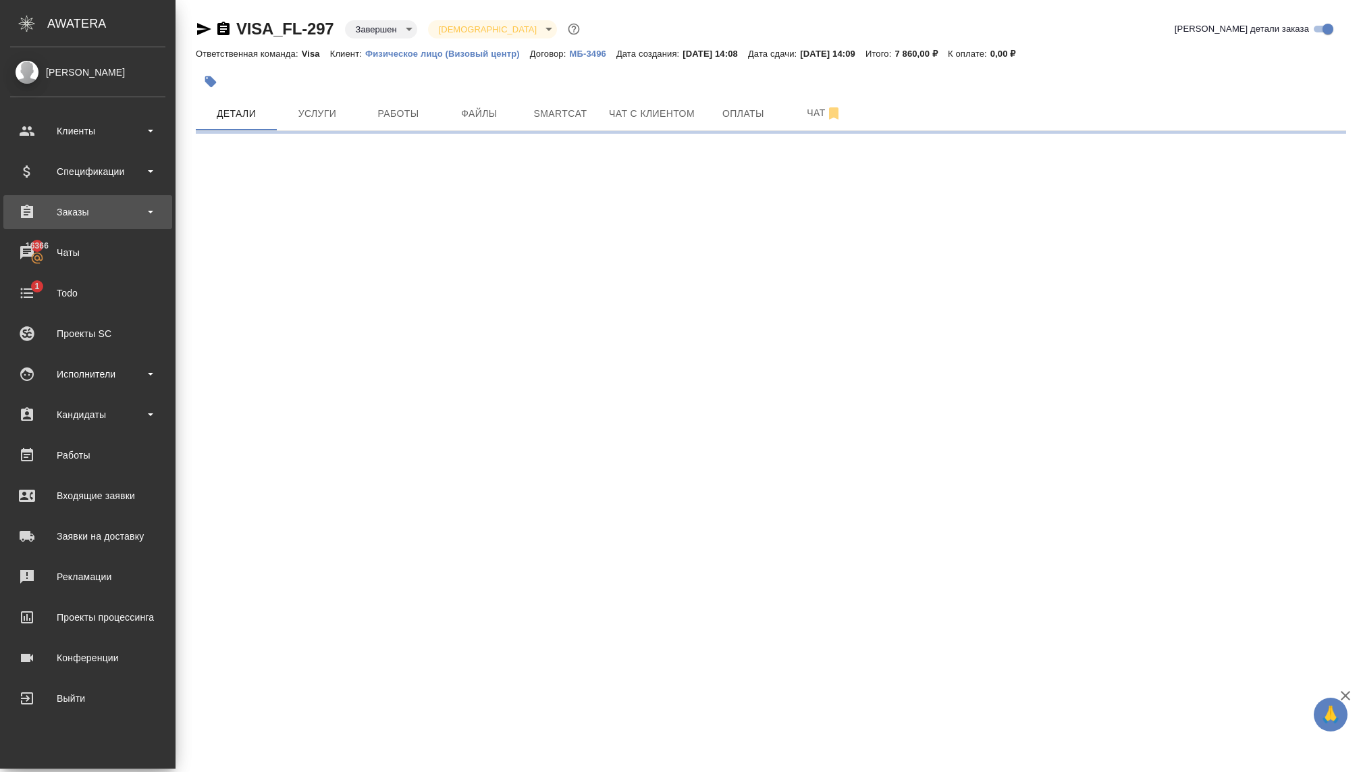
select select "RU"
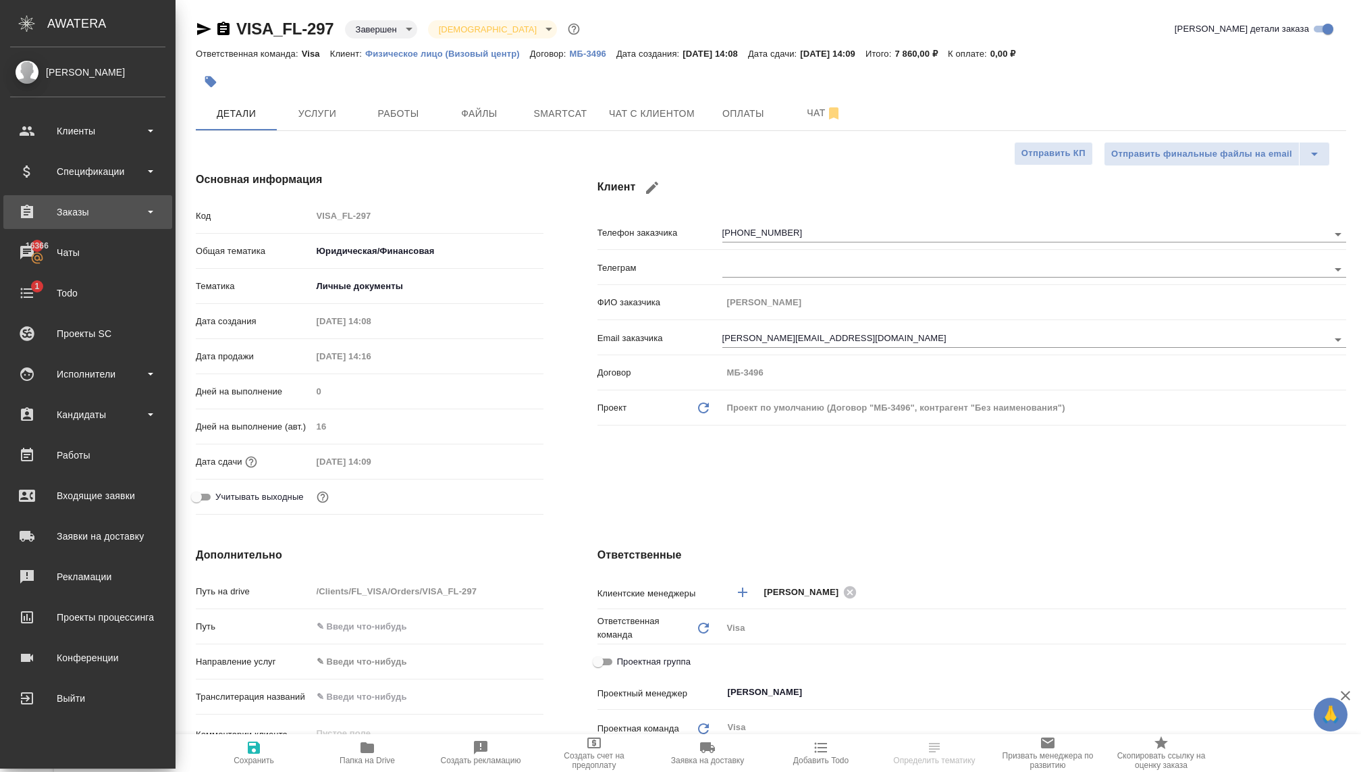
click at [79, 203] on div "Заказы" at bounding box center [87, 212] width 155 height 20
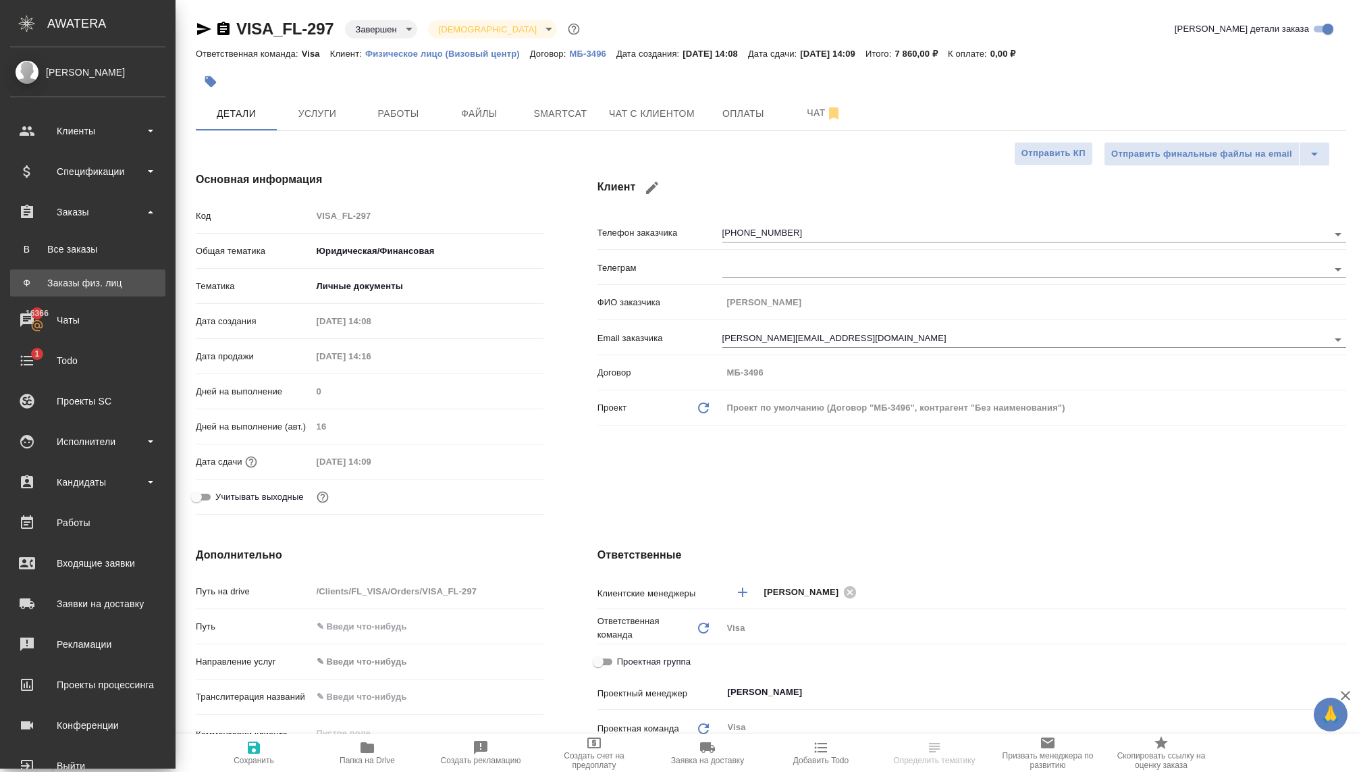
type textarea "x"
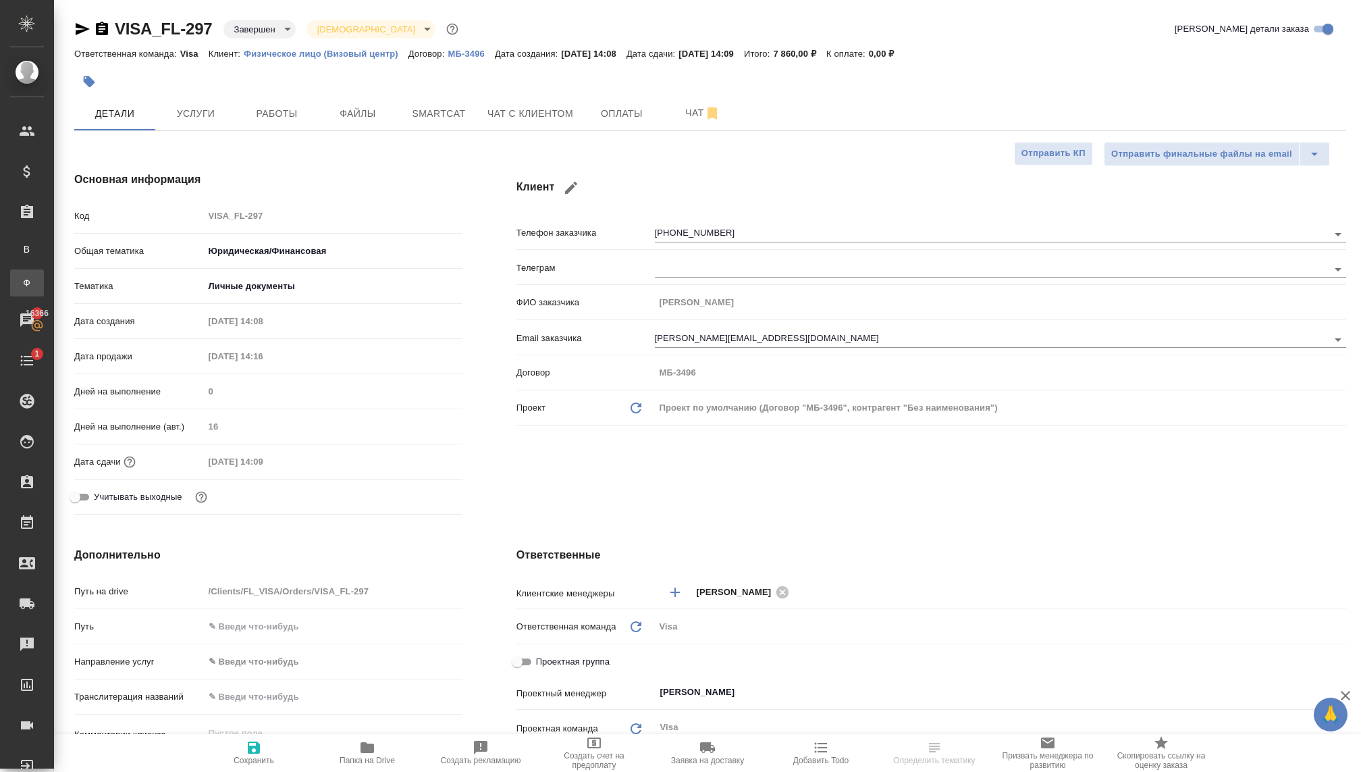
click at [20, 282] on div "Заказы физ. лиц" at bounding box center [10, 283] width 20 height 14
type textarea "x"
